Goal: Task Accomplishment & Management: Manage account settings

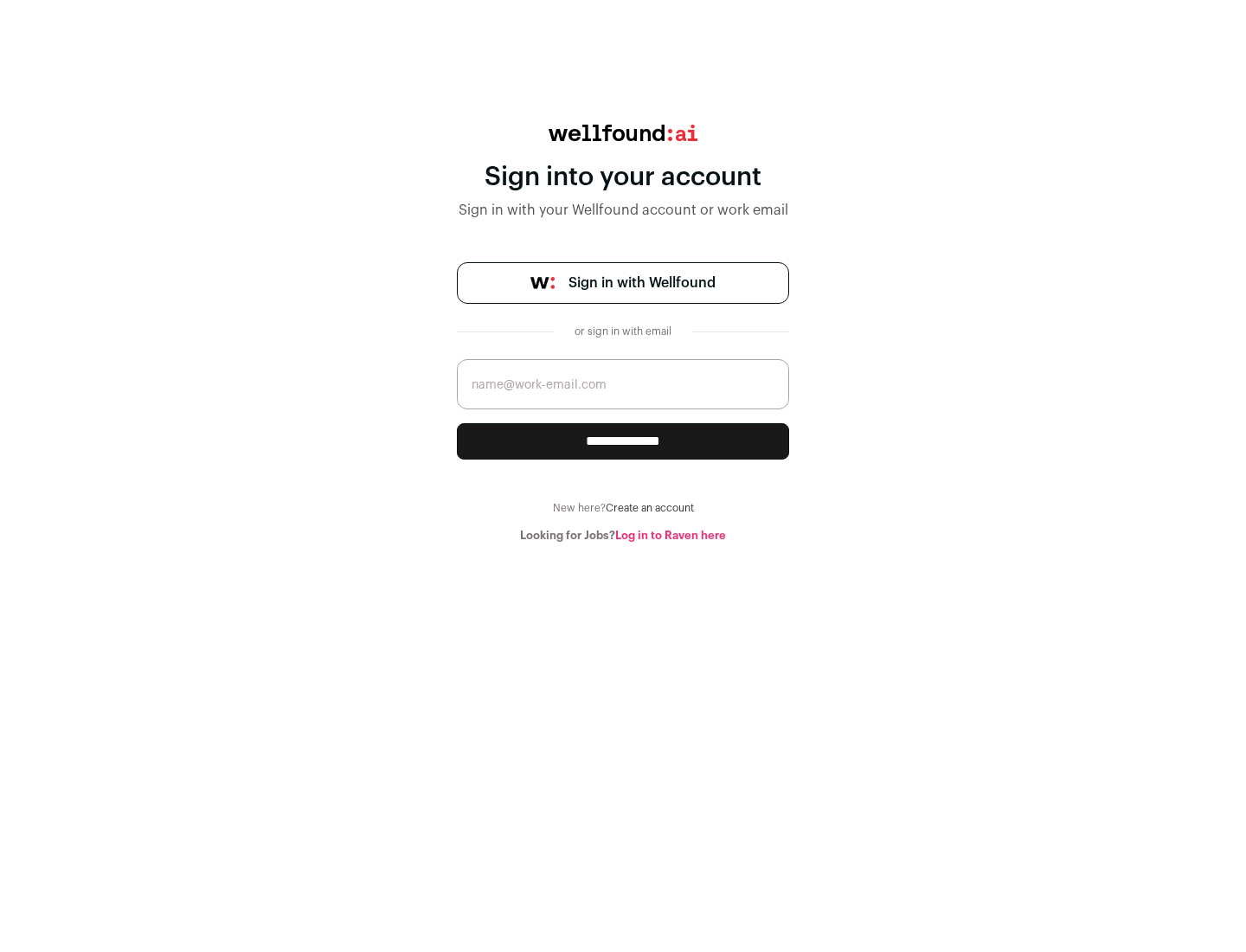
click at [642, 283] on span "Sign in with Wellfound" at bounding box center [642, 283] width 147 height 21
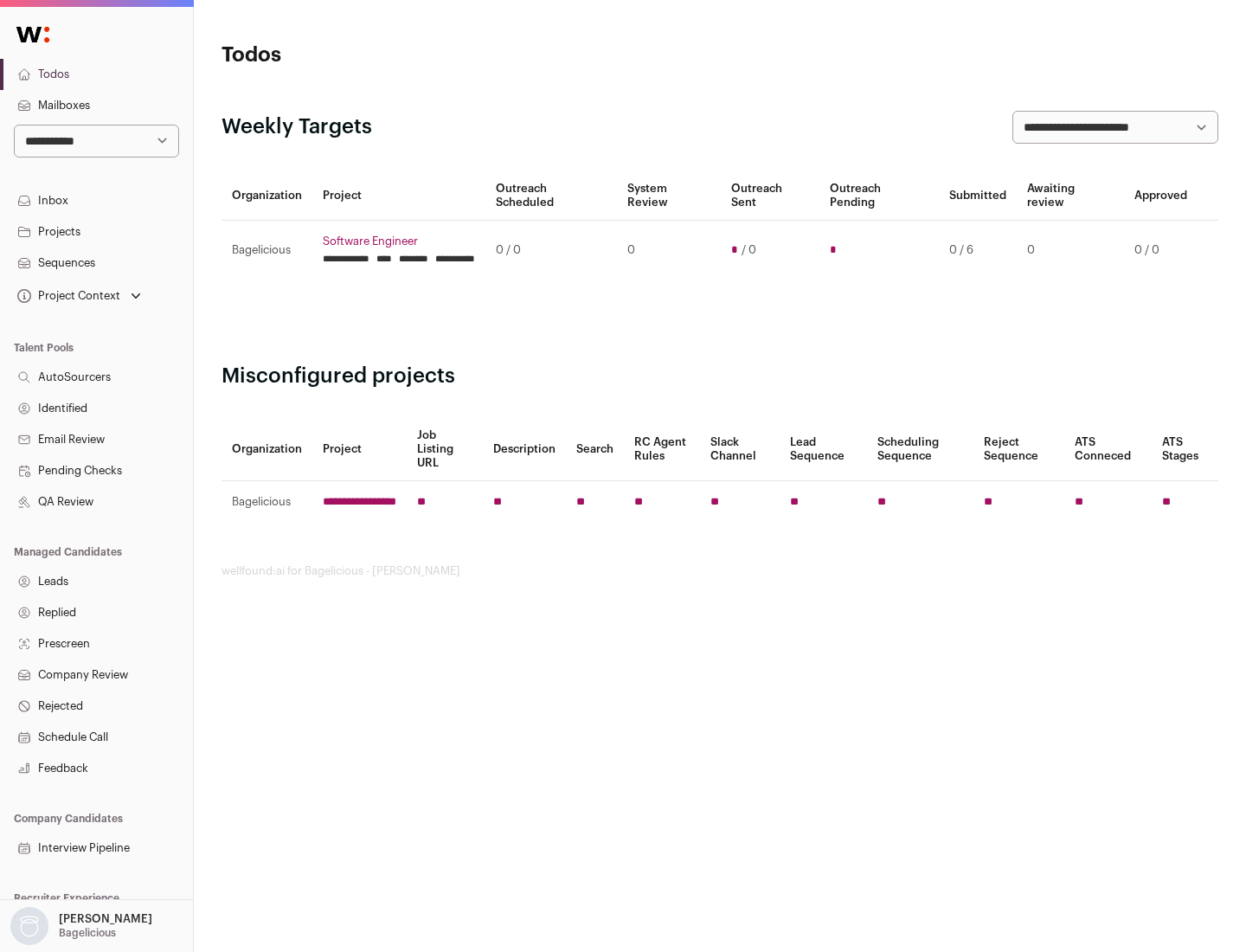
click at [96, 231] on link "Projects" at bounding box center [96, 232] width 193 height 31
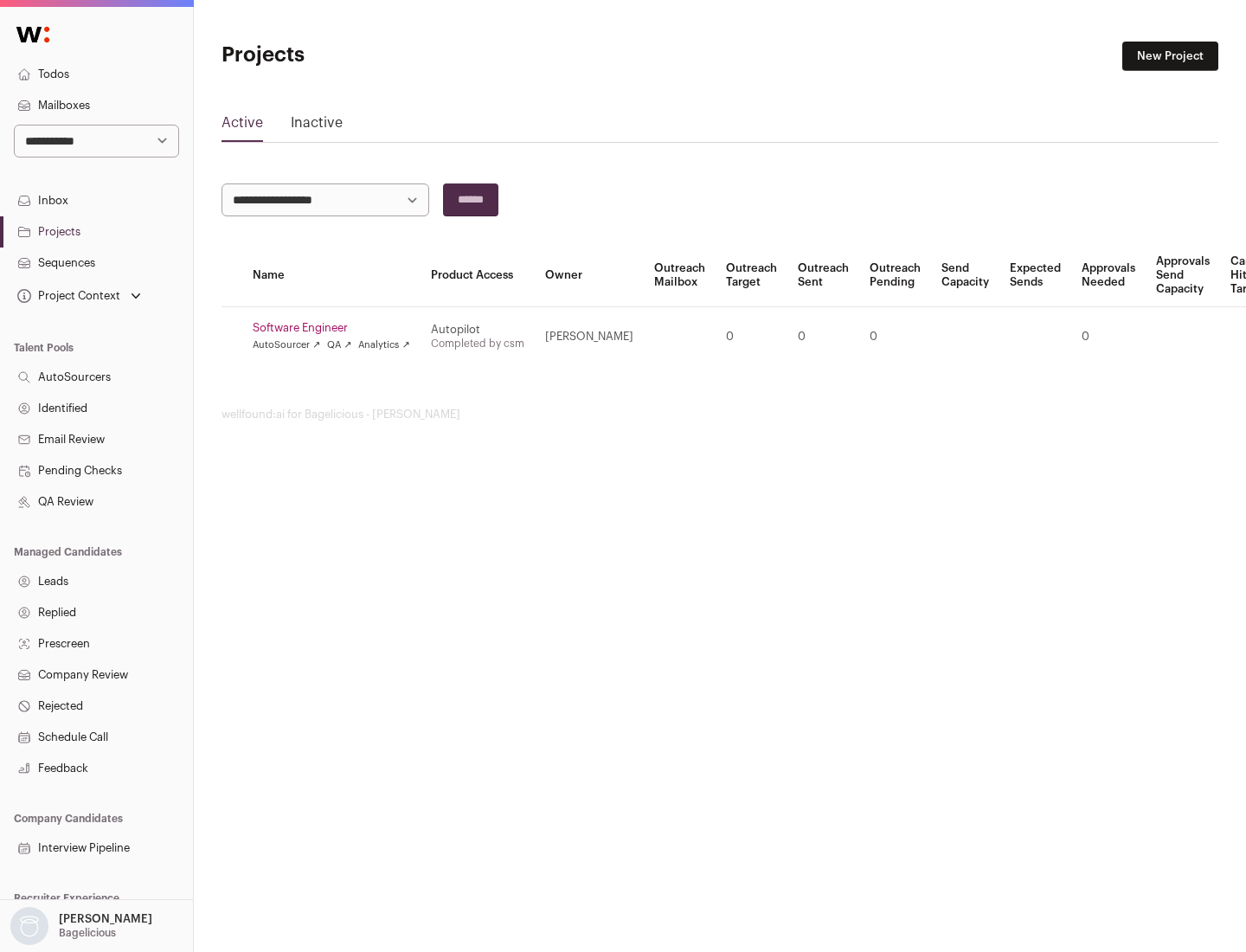
click at [337, 328] on link "Software Engineer" at bounding box center [332, 328] width 158 height 14
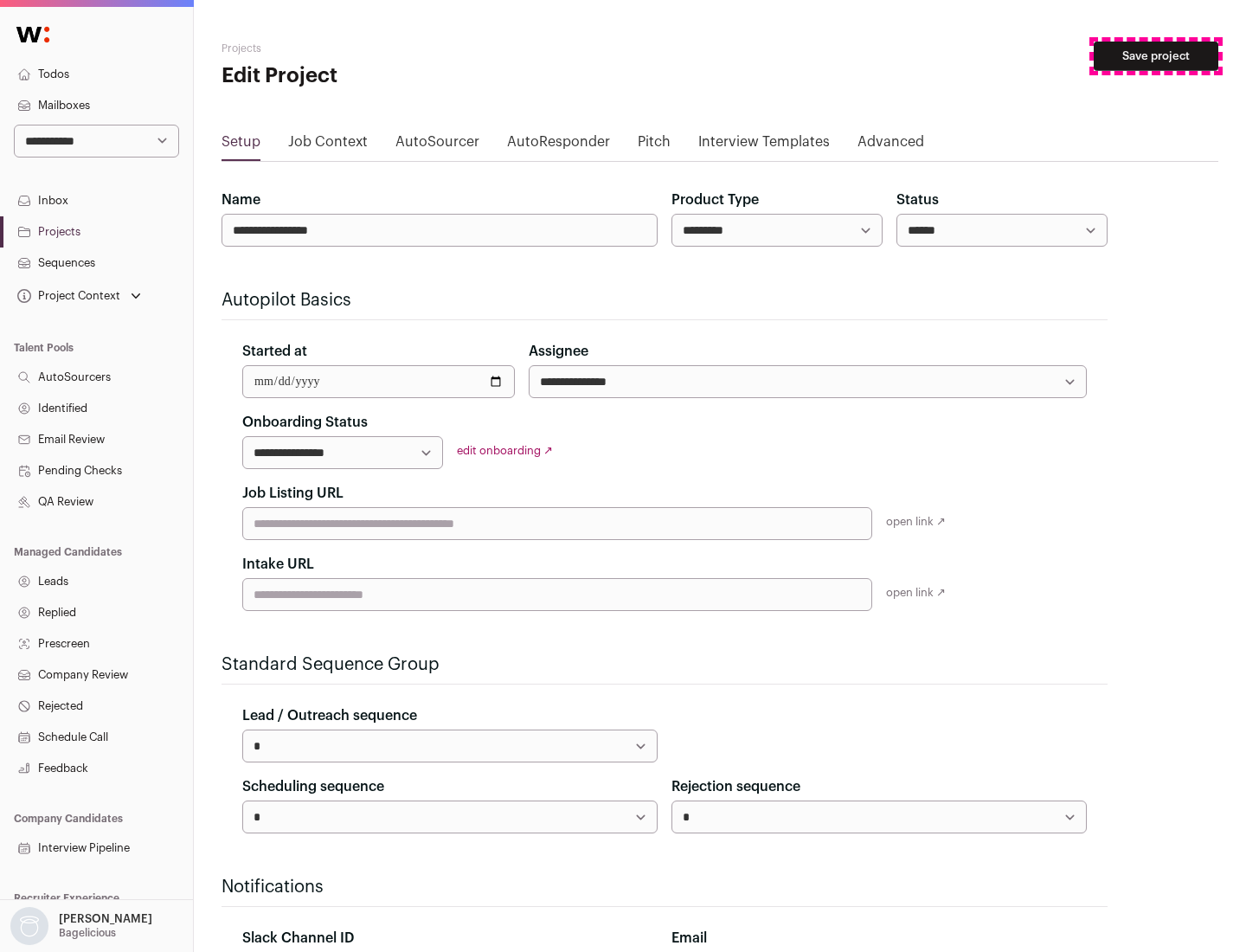
click at [1156, 56] on button "Save project" at bounding box center [1156, 56] width 125 height 29
